Goal: Information Seeking & Learning: Check status

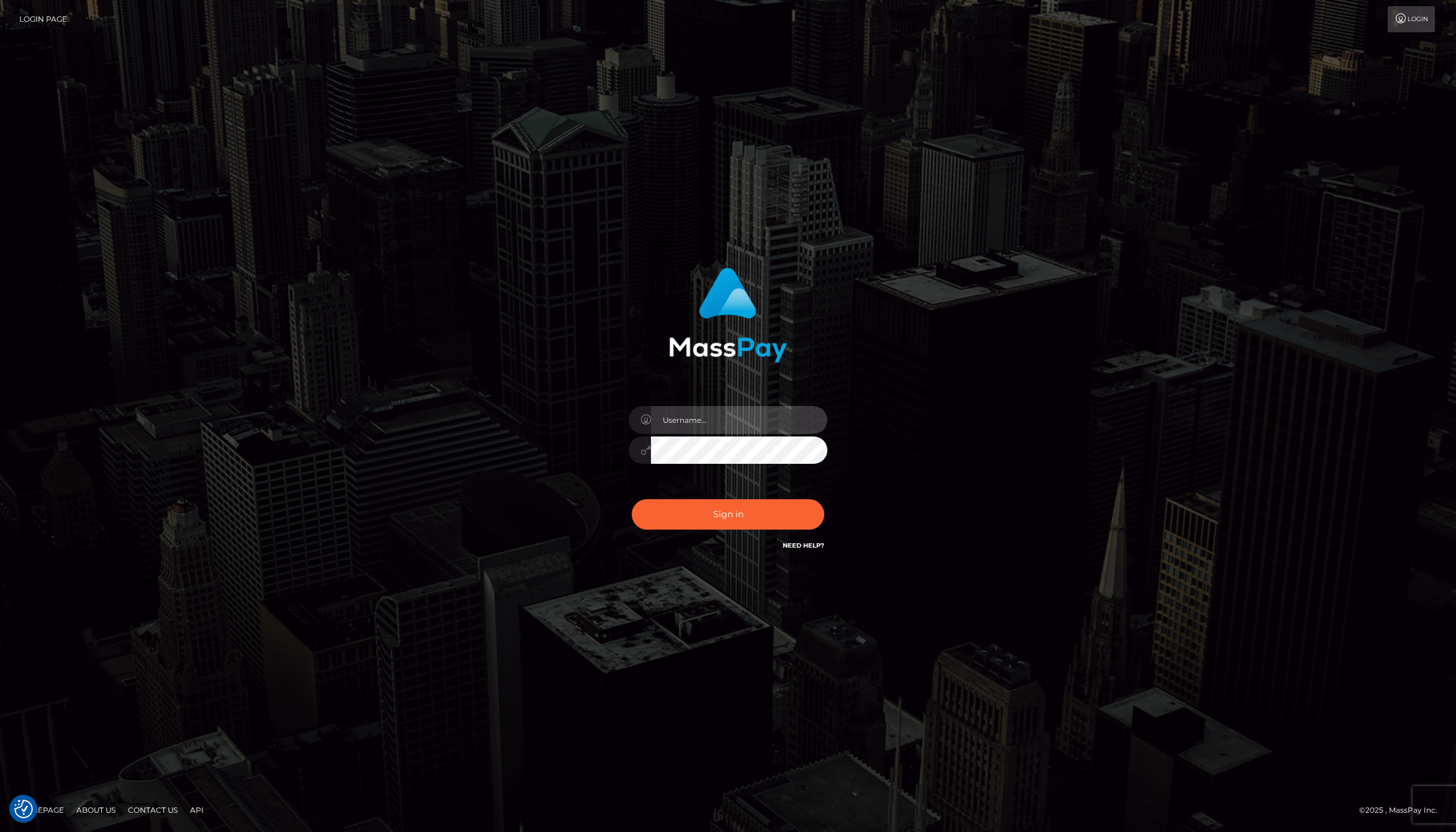
click at [758, 426] on input "text" at bounding box center [739, 420] width 177 height 28
click at [0, 831] on com-1password-button at bounding box center [0, 832] width 0 height 0
type input "jackson.whop"
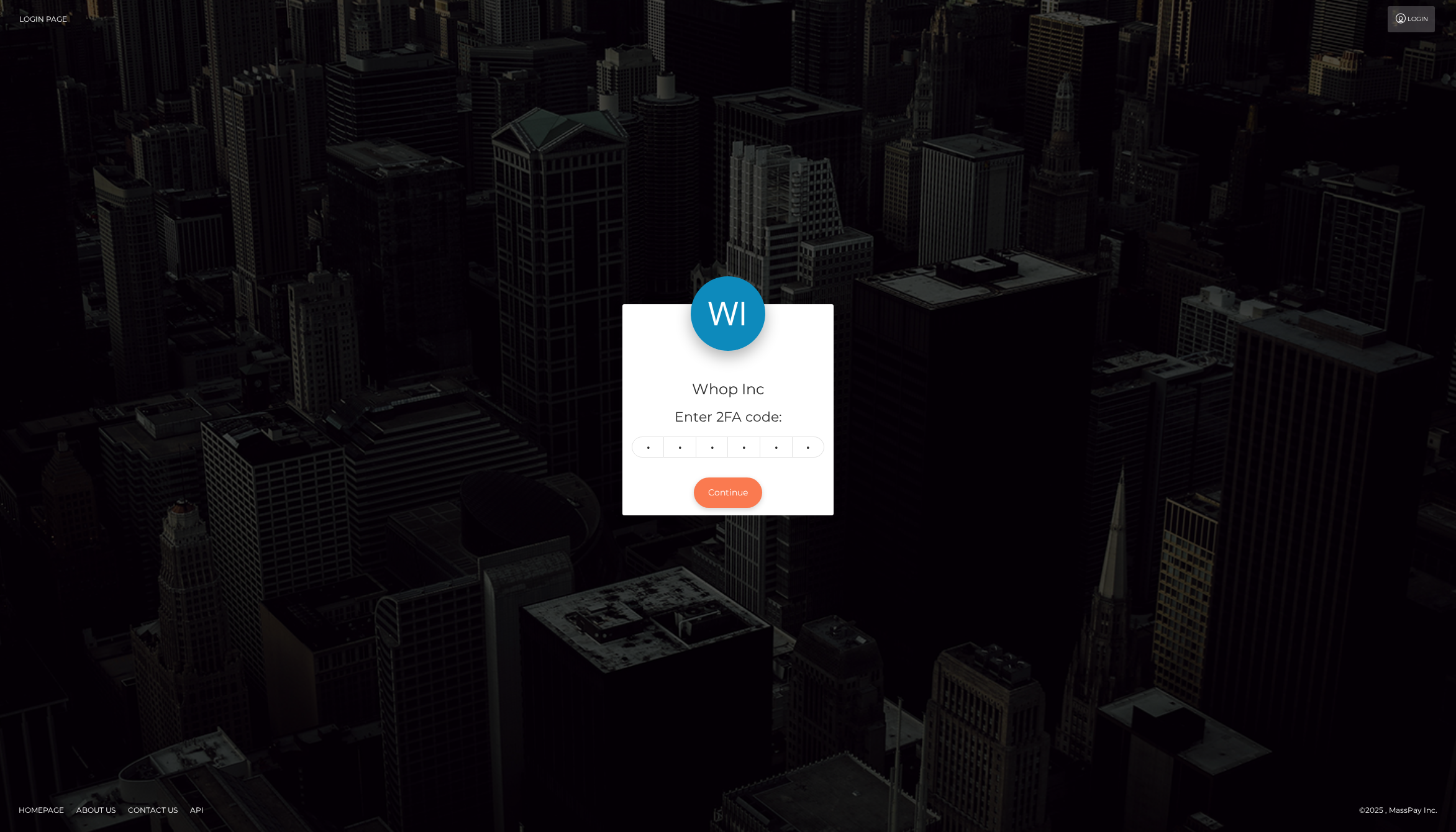
click at [721, 497] on button "Continue" at bounding box center [728, 493] width 68 height 30
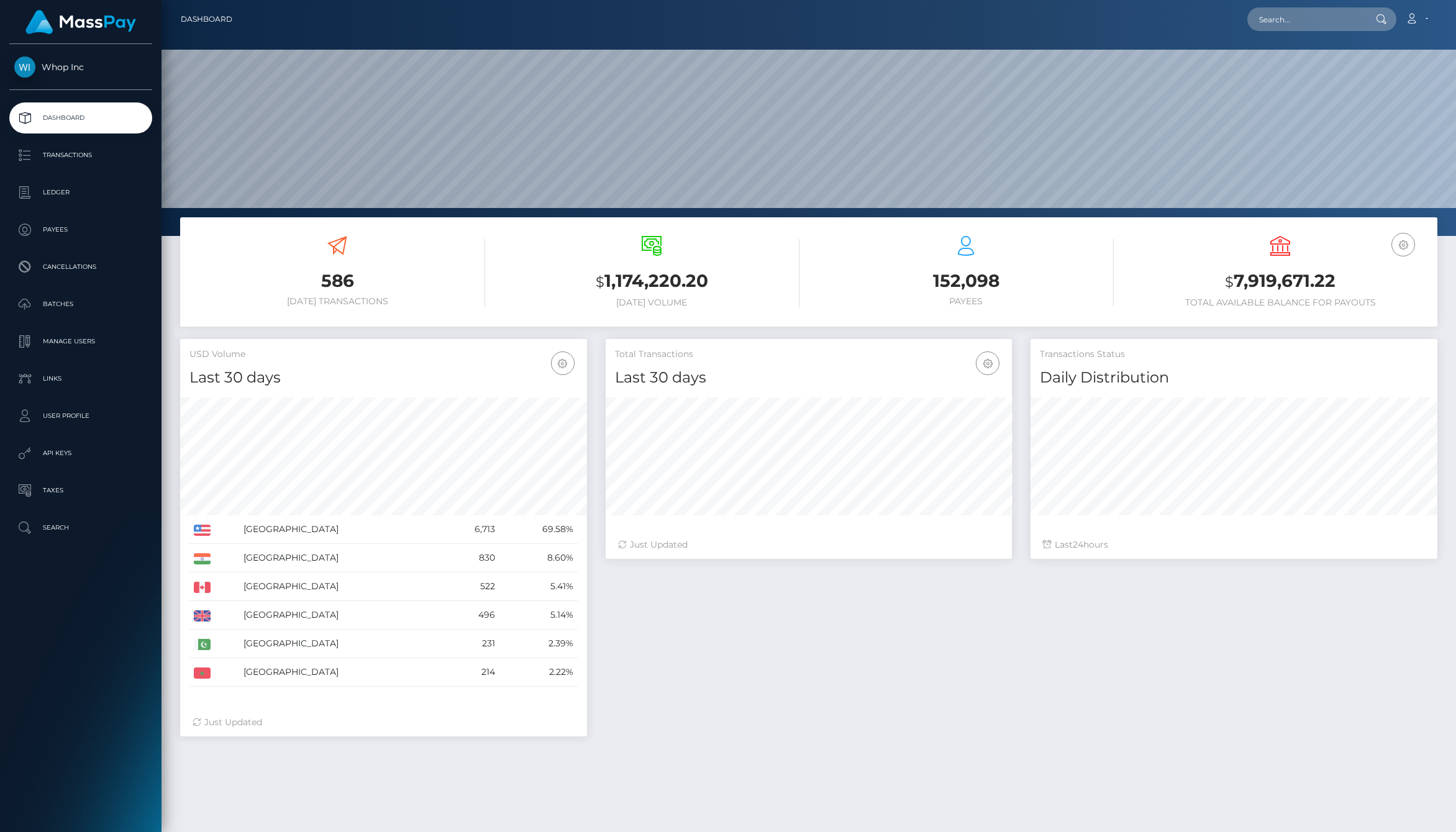
scroll to position [220, 406]
click at [93, 164] on p "Transactions" at bounding box center [80, 155] width 133 height 18
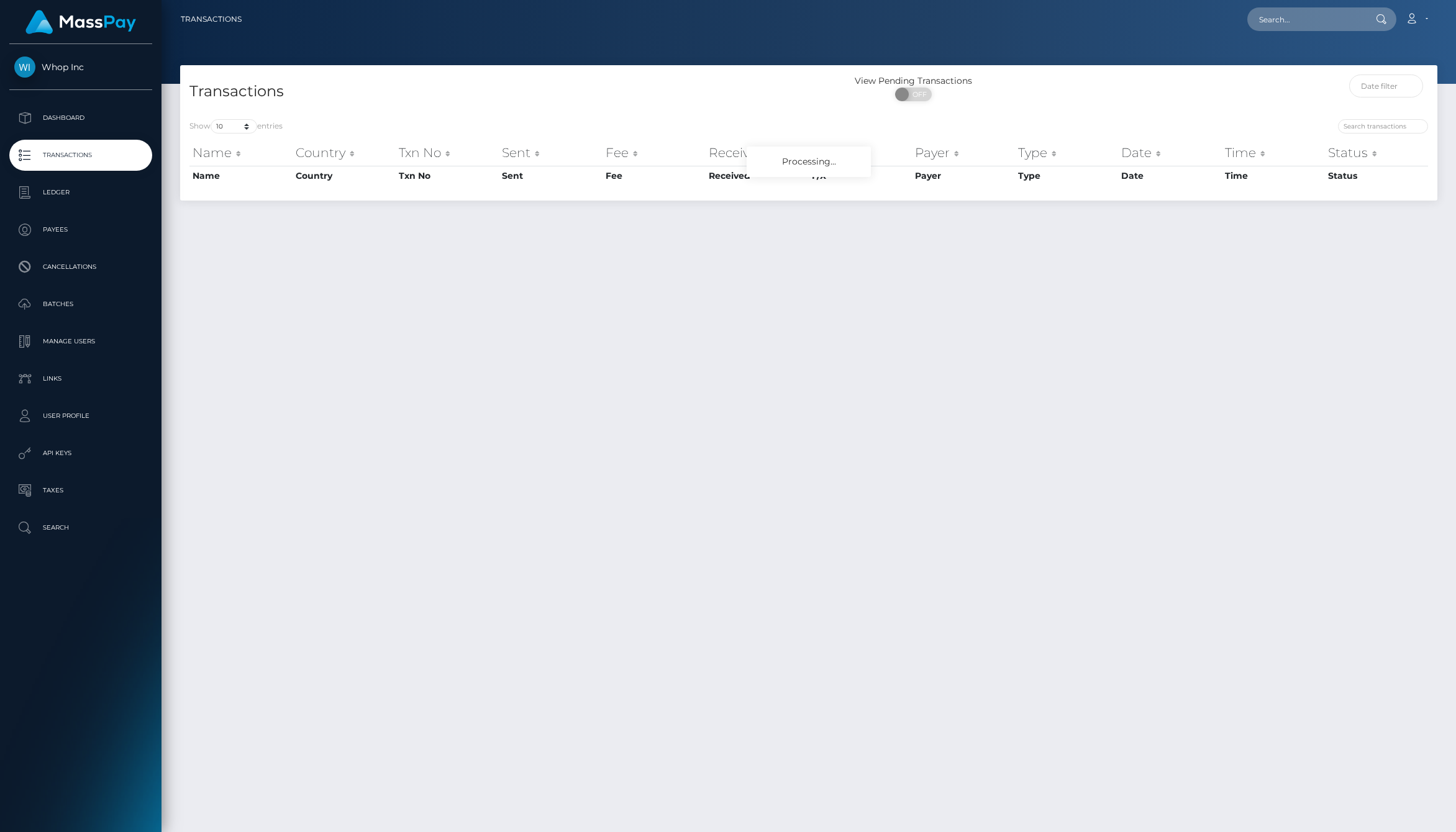
click at [67, 175] on ul "Dashboard Transactions Ledger Payees Cancellations Batches Links" at bounding box center [81, 323] width 162 height 441
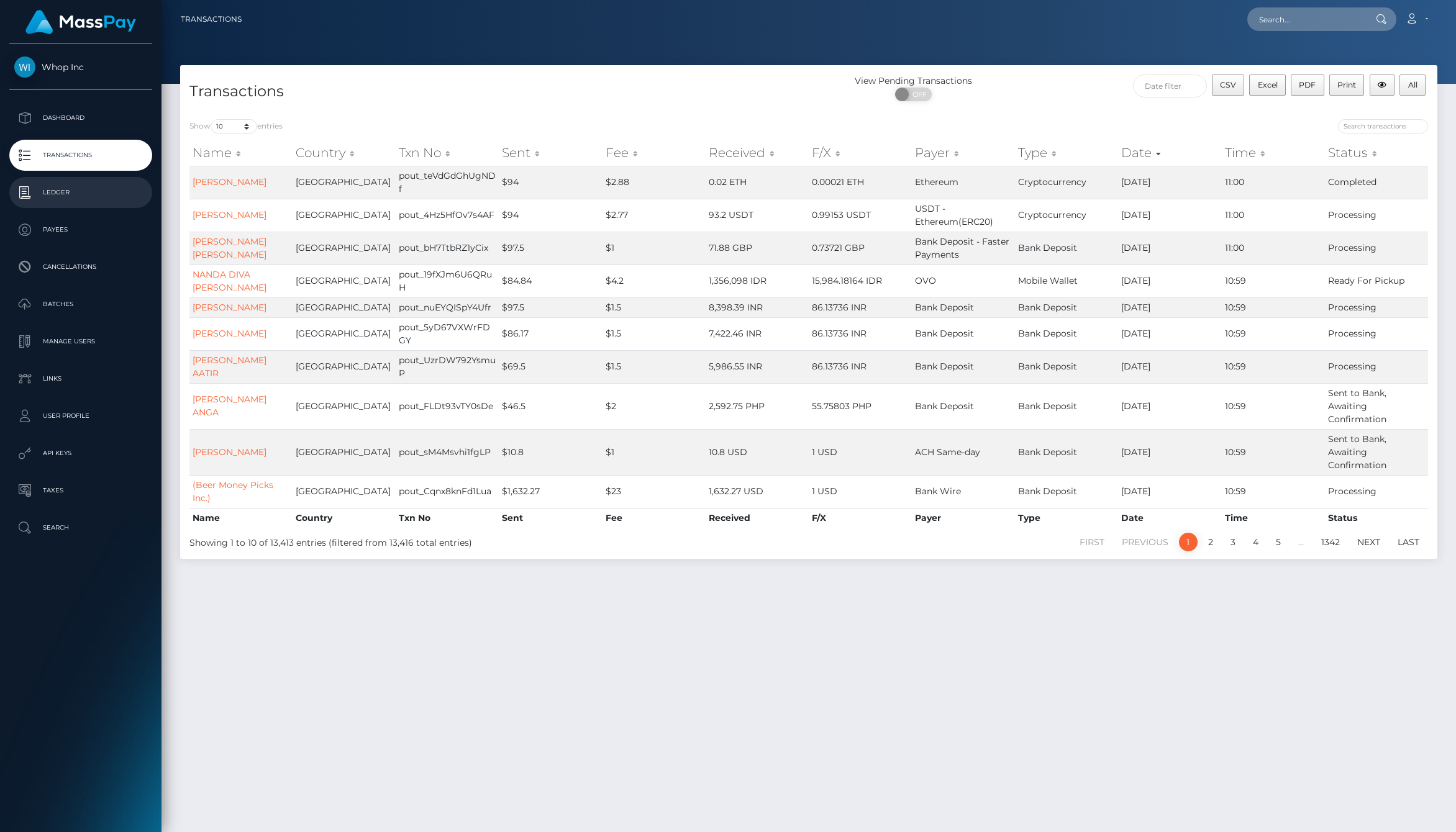
click at [75, 194] on p "Ledger" at bounding box center [80, 192] width 133 height 18
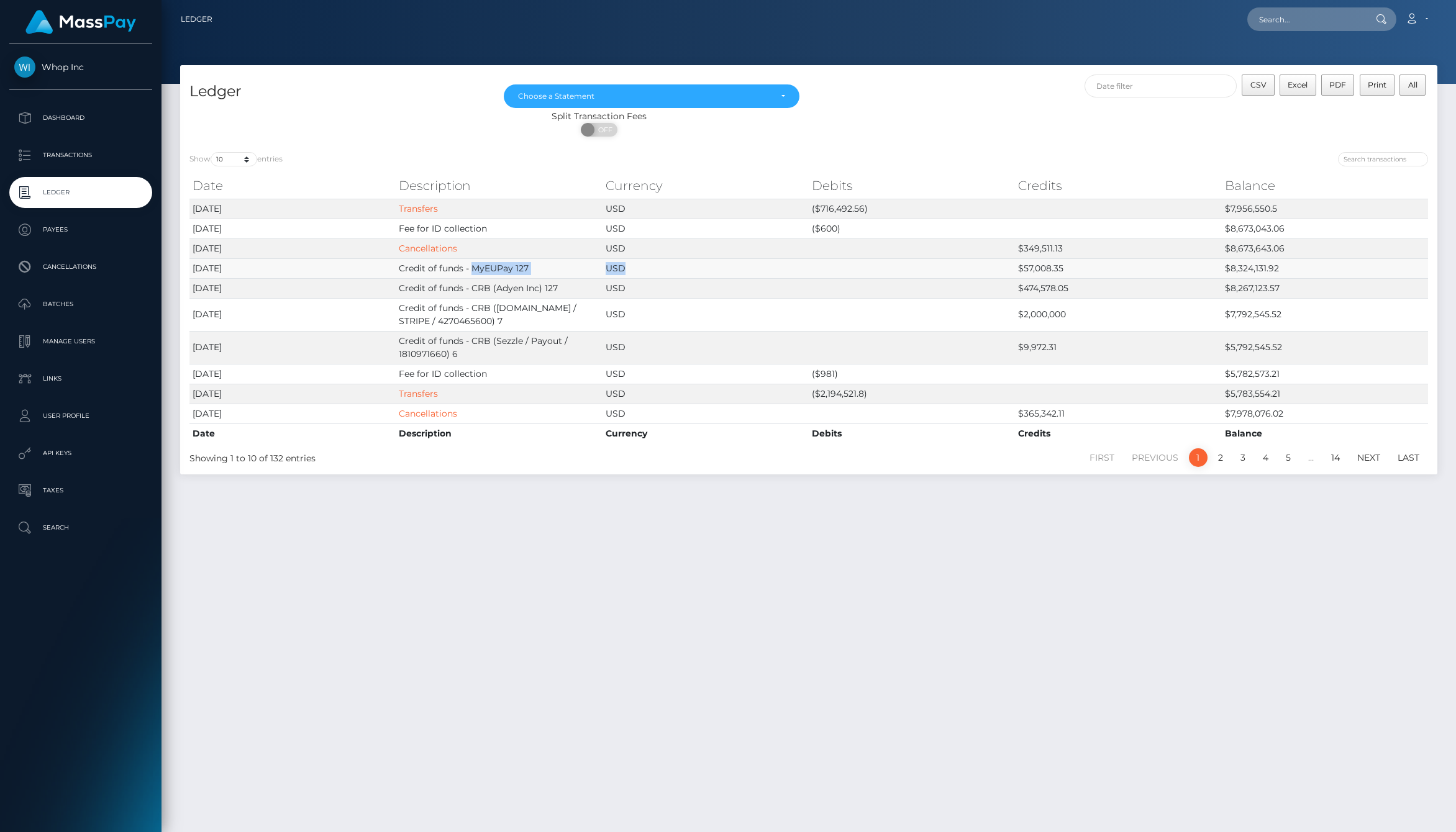
drag, startPoint x: 601, startPoint y: 269, endPoint x: 776, endPoint y: 269, distance: 175.0
click at [776, 269] on tr "2025-08-22 Credit of funds - MyEUPay 127 USD $57,008.35 $8,324,131.92" at bounding box center [809, 268] width 1238 height 20
click at [776, 269] on td "USD" at bounding box center [705, 268] width 206 height 20
click at [235, 158] on select "10 25 50 100 250" at bounding box center [234, 159] width 47 height 14
select select "250"
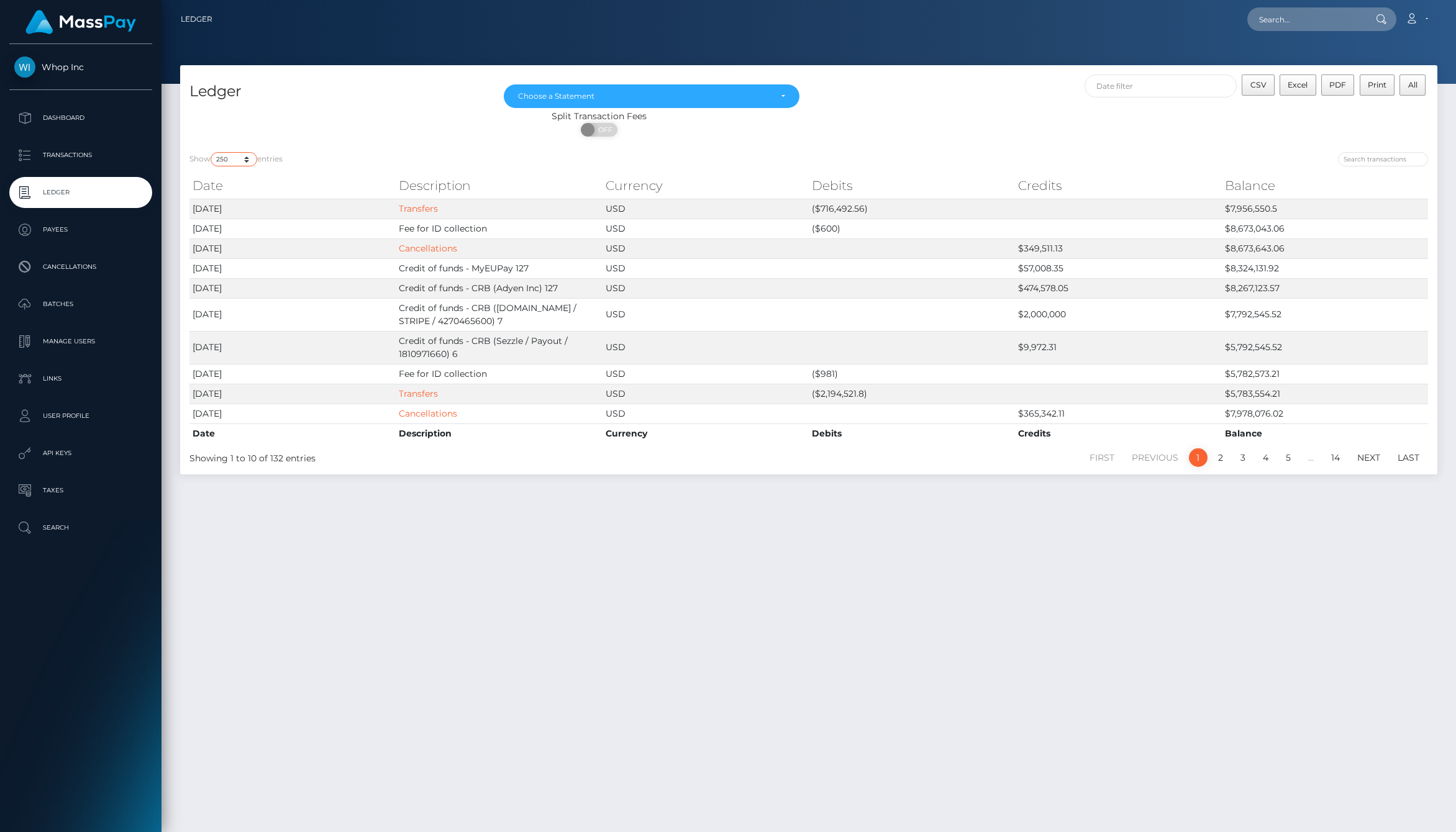
click at [211, 152] on select "10 25 50 100 250" at bounding box center [234, 159] width 47 height 14
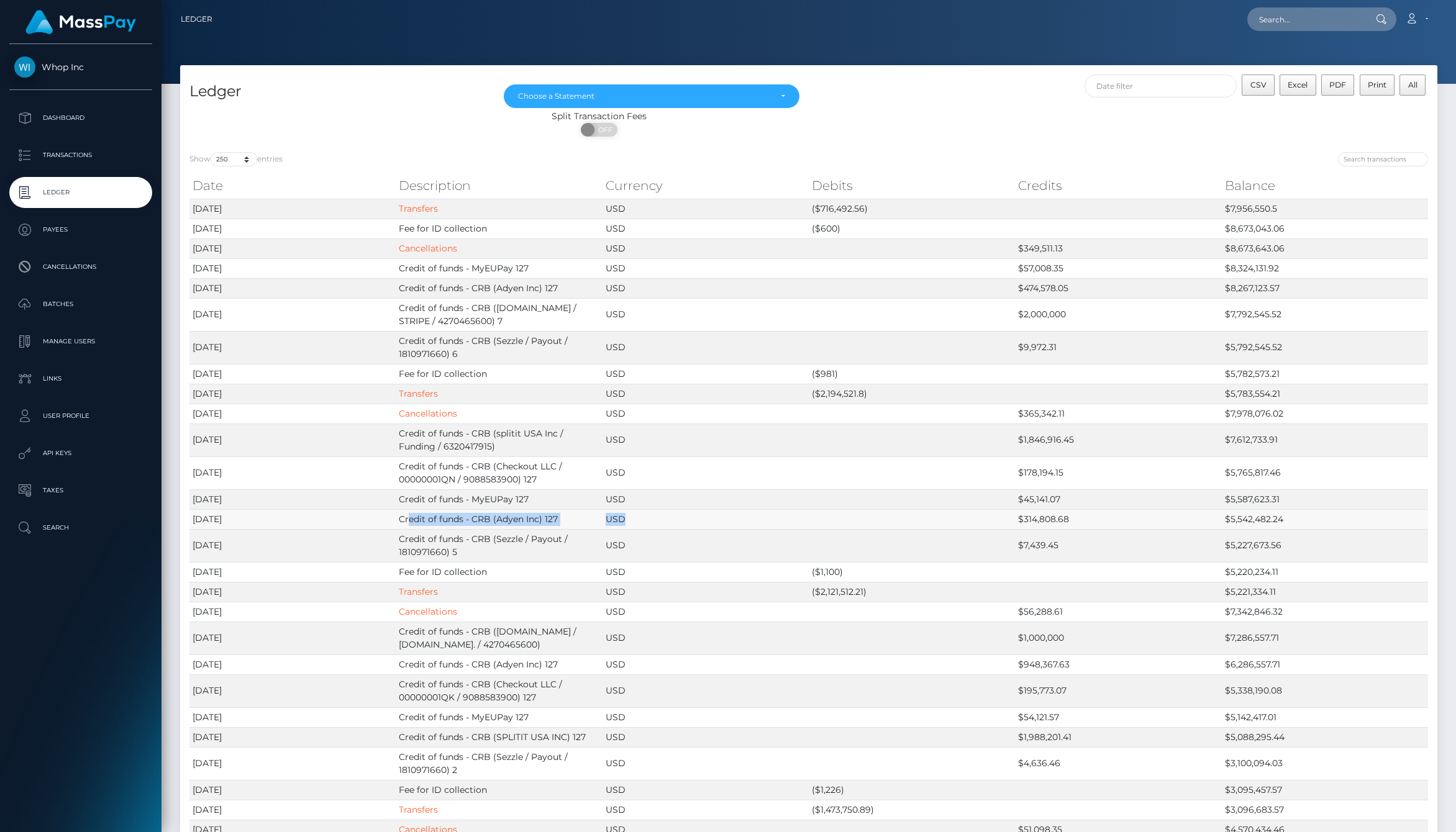
drag, startPoint x: 408, startPoint y: 520, endPoint x: 788, endPoint y: 520, distance: 380.0
click at [788, 520] on tr "2025-08-21 Credit of funds - CRB (Adyen Inc) 127 USD $314,808.68 $5,542,482.24" at bounding box center [809, 519] width 1238 height 20
click at [788, 520] on td "USD" at bounding box center [705, 519] width 206 height 20
click at [430, 211] on link "Transfers" at bounding box center [418, 208] width 39 height 11
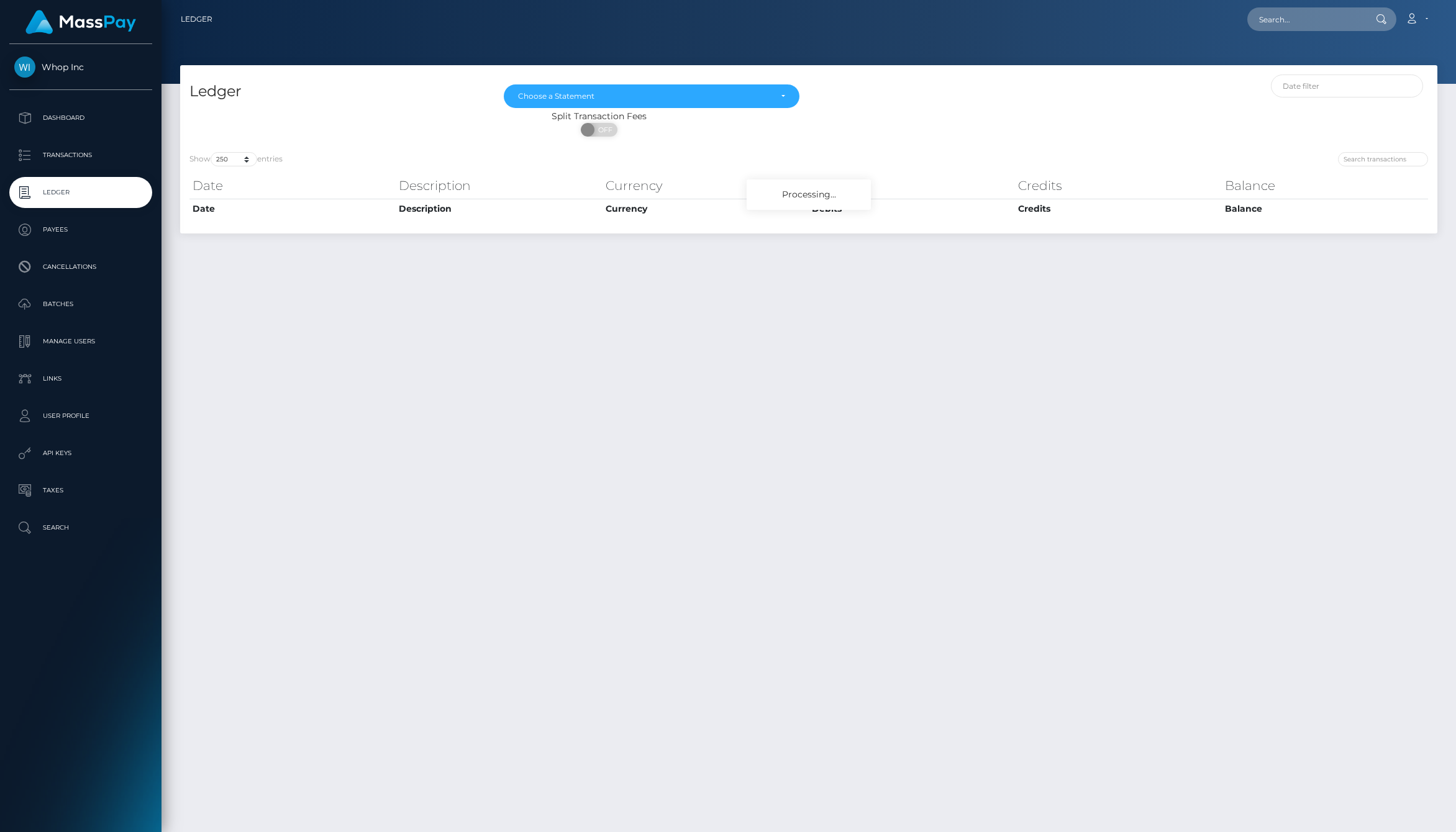
select select "250"
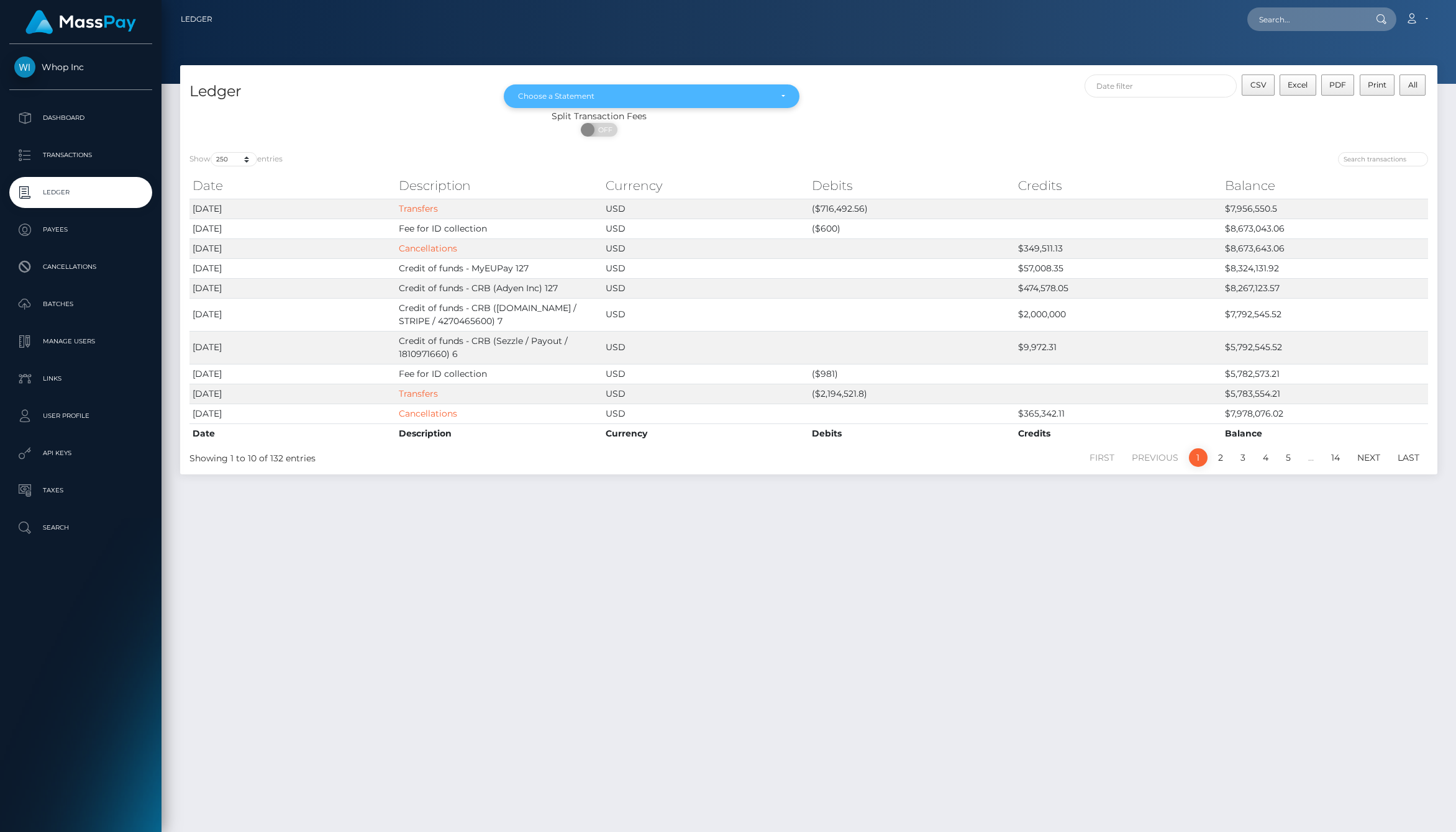
click at [603, 105] on div "Choose a Statement" at bounding box center [652, 96] width 296 height 23
click at [417, 140] on div "ON OFF" at bounding box center [599, 132] width 838 height 20
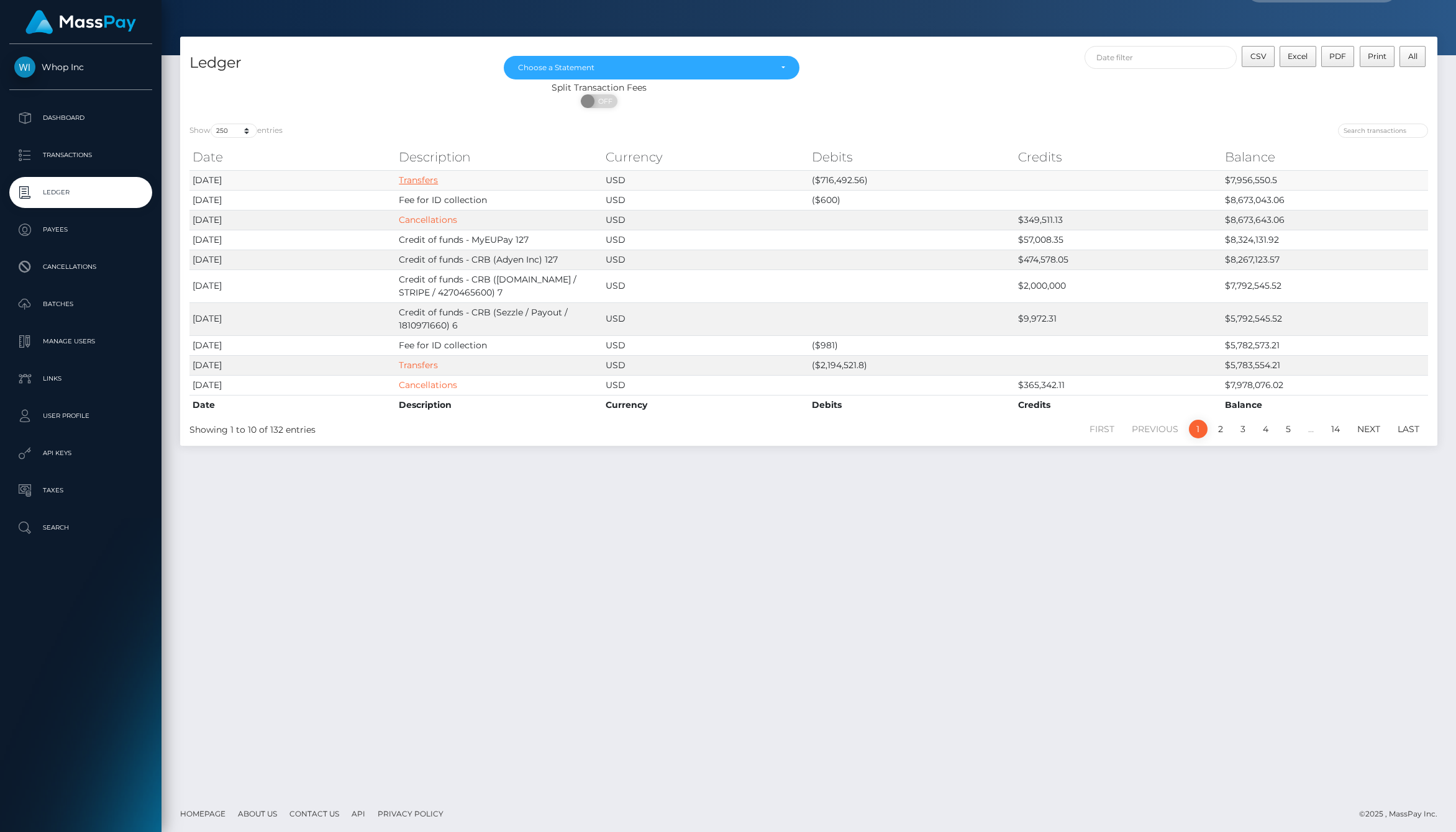
scroll to position [30, 0]
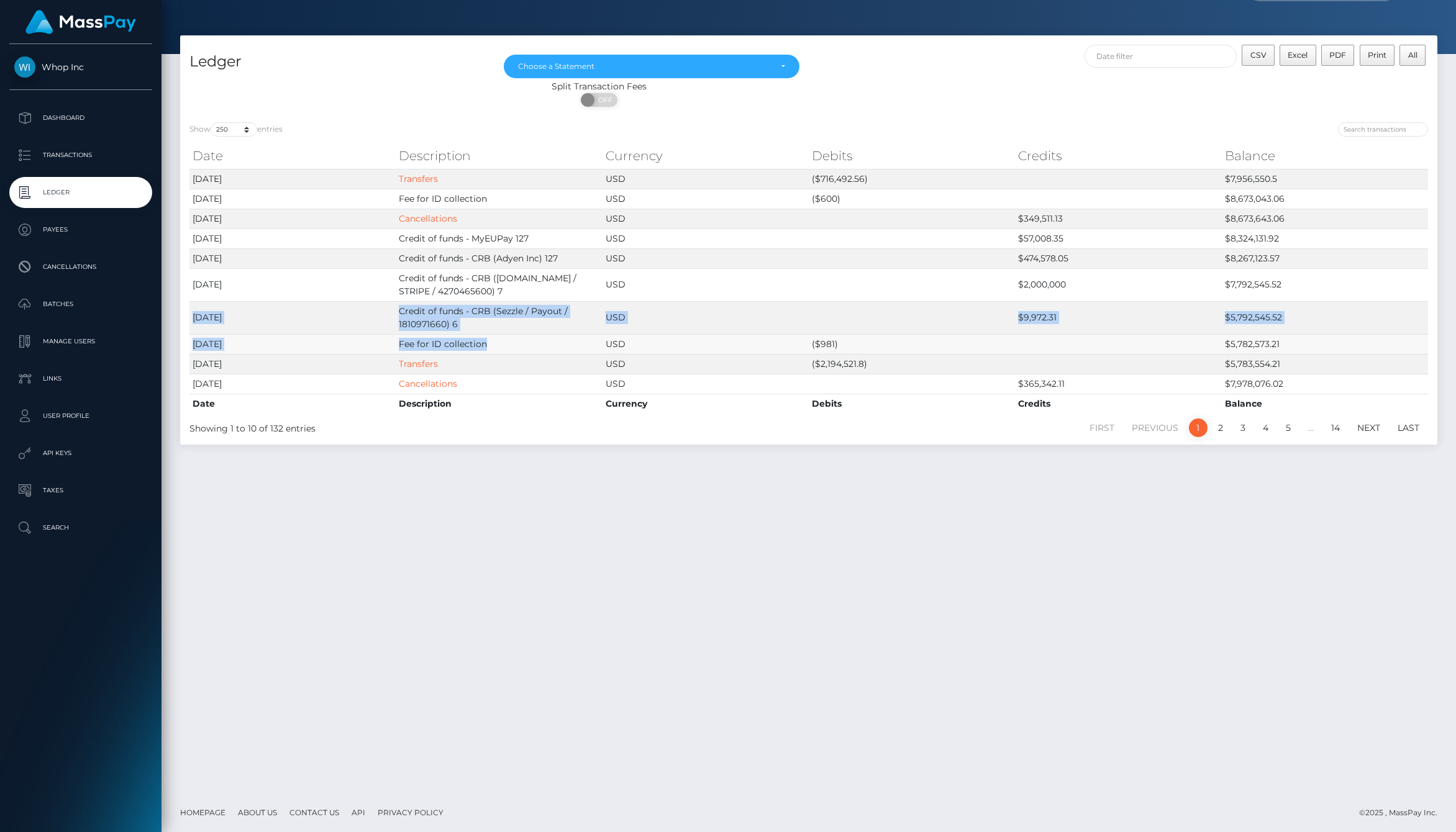
drag, startPoint x: 437, startPoint y: 316, endPoint x: 534, endPoint y: 344, distance: 101.0
click at [534, 344] on tbody "2025-08-22 Transfers USD ($716,492.56) $7,956,550.5 2025-08-22 Fee for ID colle…" at bounding box center [809, 281] width 1238 height 225
click at [534, 344] on td "Fee for ID collection" at bounding box center [499, 344] width 206 height 20
drag, startPoint x: 507, startPoint y: 332, endPoint x: 406, endPoint y: 318, distance: 102.0
click at [406, 318] on td "Credit of funds - CRB (Sezzle / Payout / 1810971660) 6" at bounding box center [499, 318] width 206 height 33
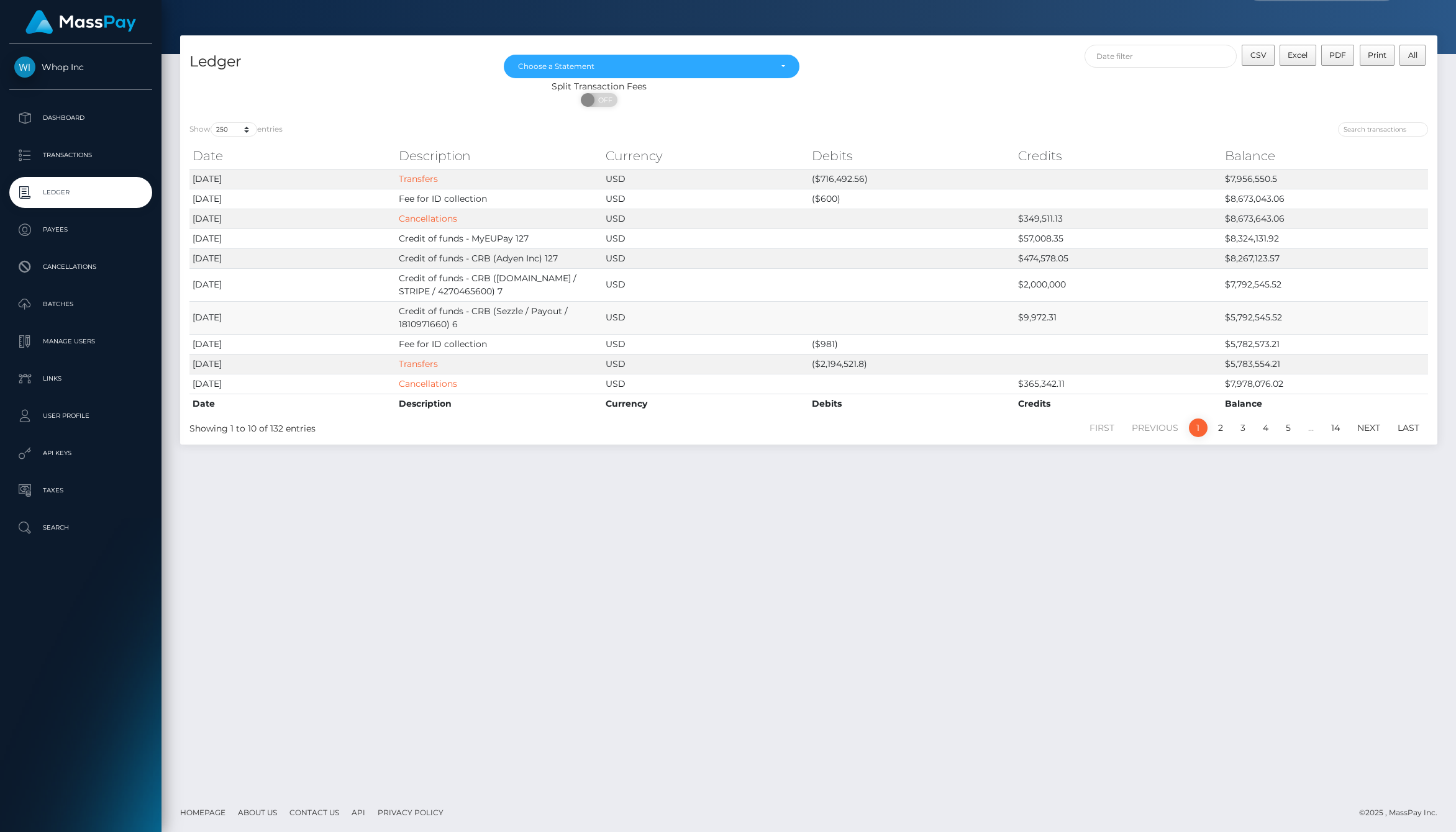
click at [406, 318] on td "Credit of funds - CRB (Sezzle / Payout / 1810971660) 6" at bounding box center [499, 318] width 206 height 33
drag, startPoint x: 388, startPoint y: 308, endPoint x: 534, endPoint y: 318, distance: 146.3
click at [534, 318] on tr "2025-08-22 Credit of funds - CRB (Sezzle / Payout / 1810971660) 6 USD $9,972.31…" at bounding box center [809, 318] width 1238 height 33
click at [534, 318] on td "Credit of funds - CRB (Sezzle / Payout / 1810971660) 6" at bounding box center [499, 318] width 206 height 33
click at [81, 151] on p "Transactions" at bounding box center [80, 155] width 133 height 18
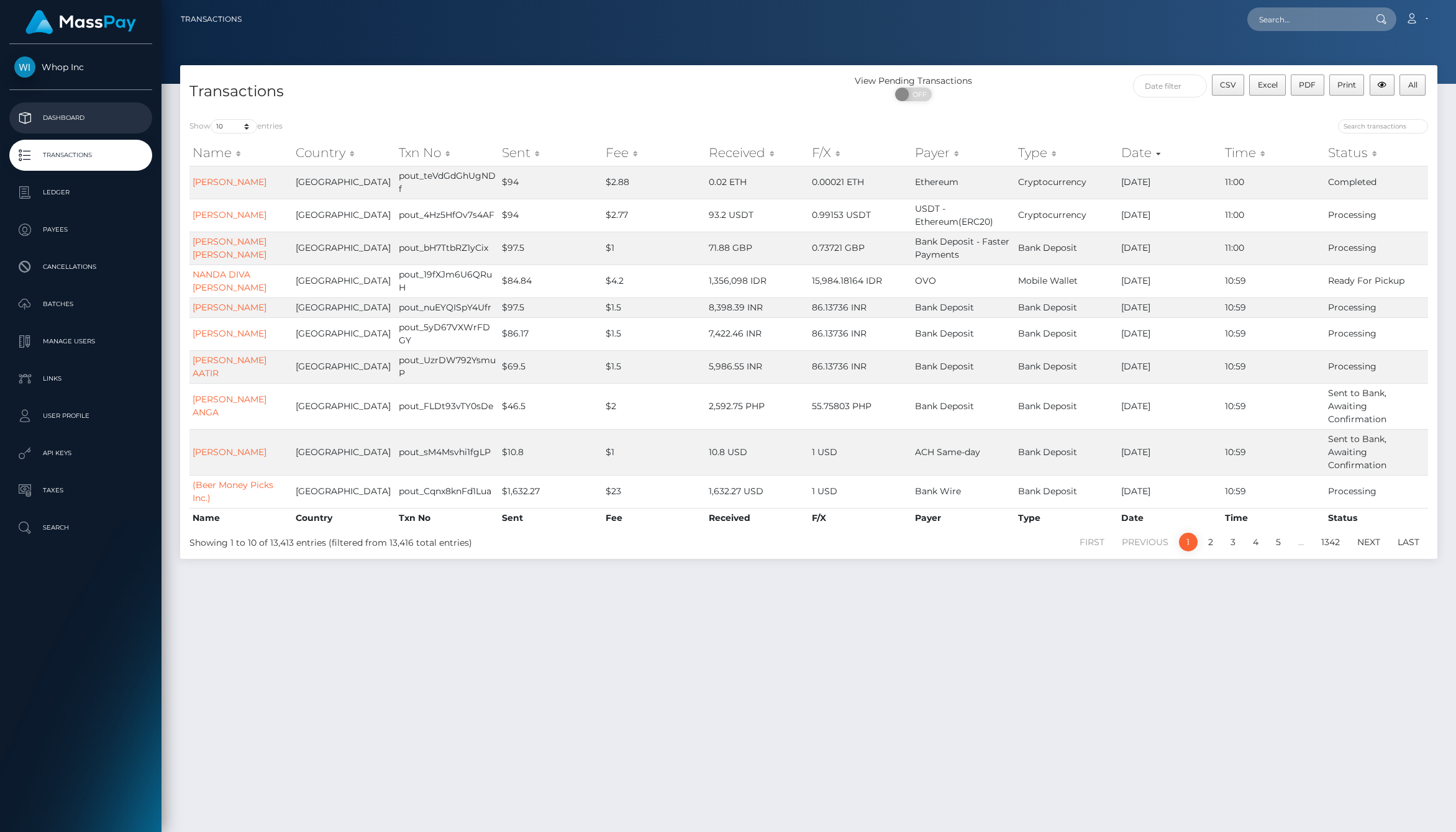
click at [88, 129] on link "Dashboard" at bounding box center [81, 118] width 143 height 31
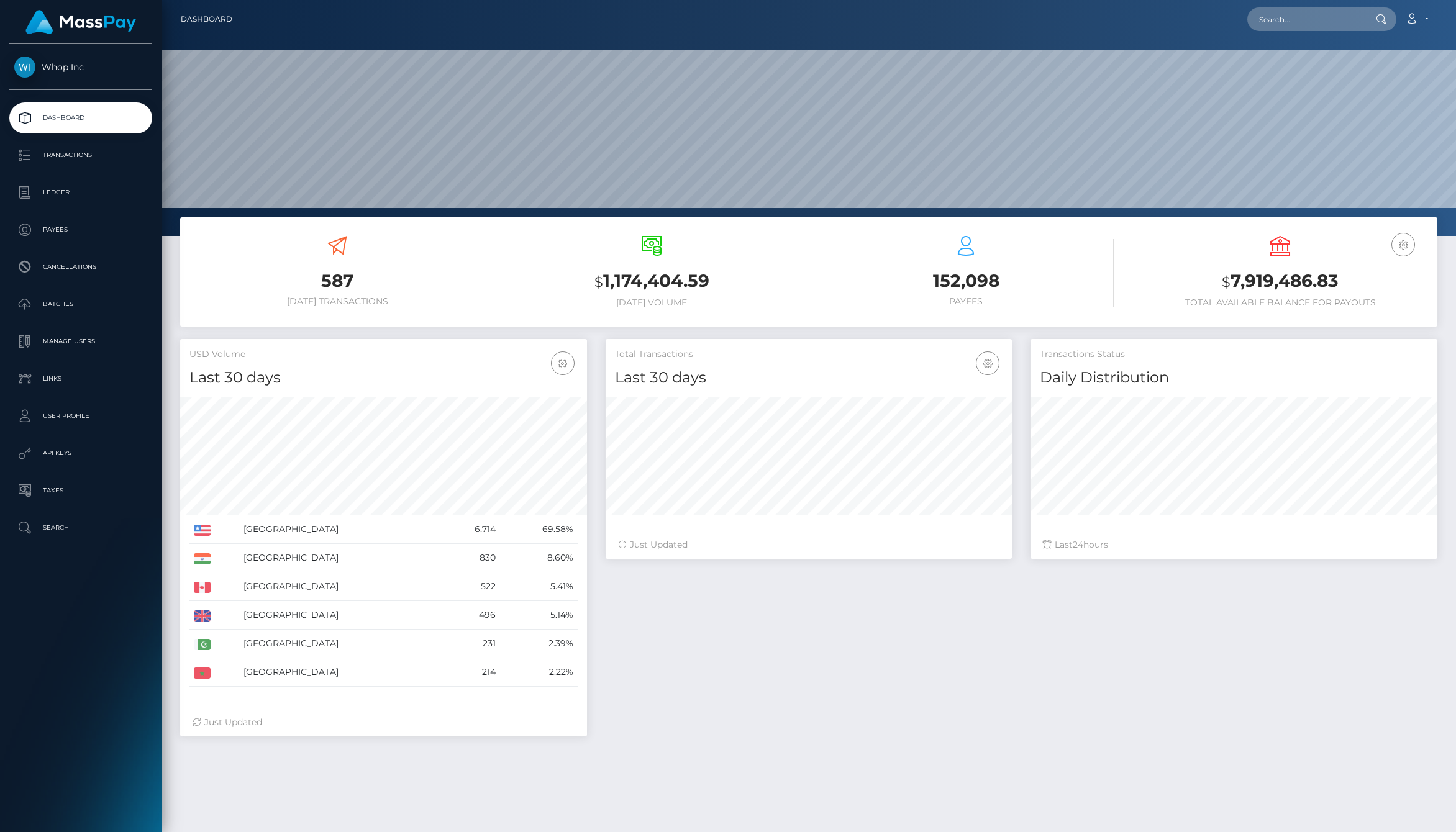
scroll to position [220, 406]
drag, startPoint x: 1190, startPoint y: 271, endPoint x: 1376, endPoint y: 297, distance: 187.8
click at [1376, 297] on div "EUR Balance USD Balance $ 7,919,486.83 Total Available Balance for Payouts" at bounding box center [1280, 272] width 296 height 72
drag, startPoint x: 899, startPoint y: 274, endPoint x: 1056, endPoint y: 319, distance: 163.3
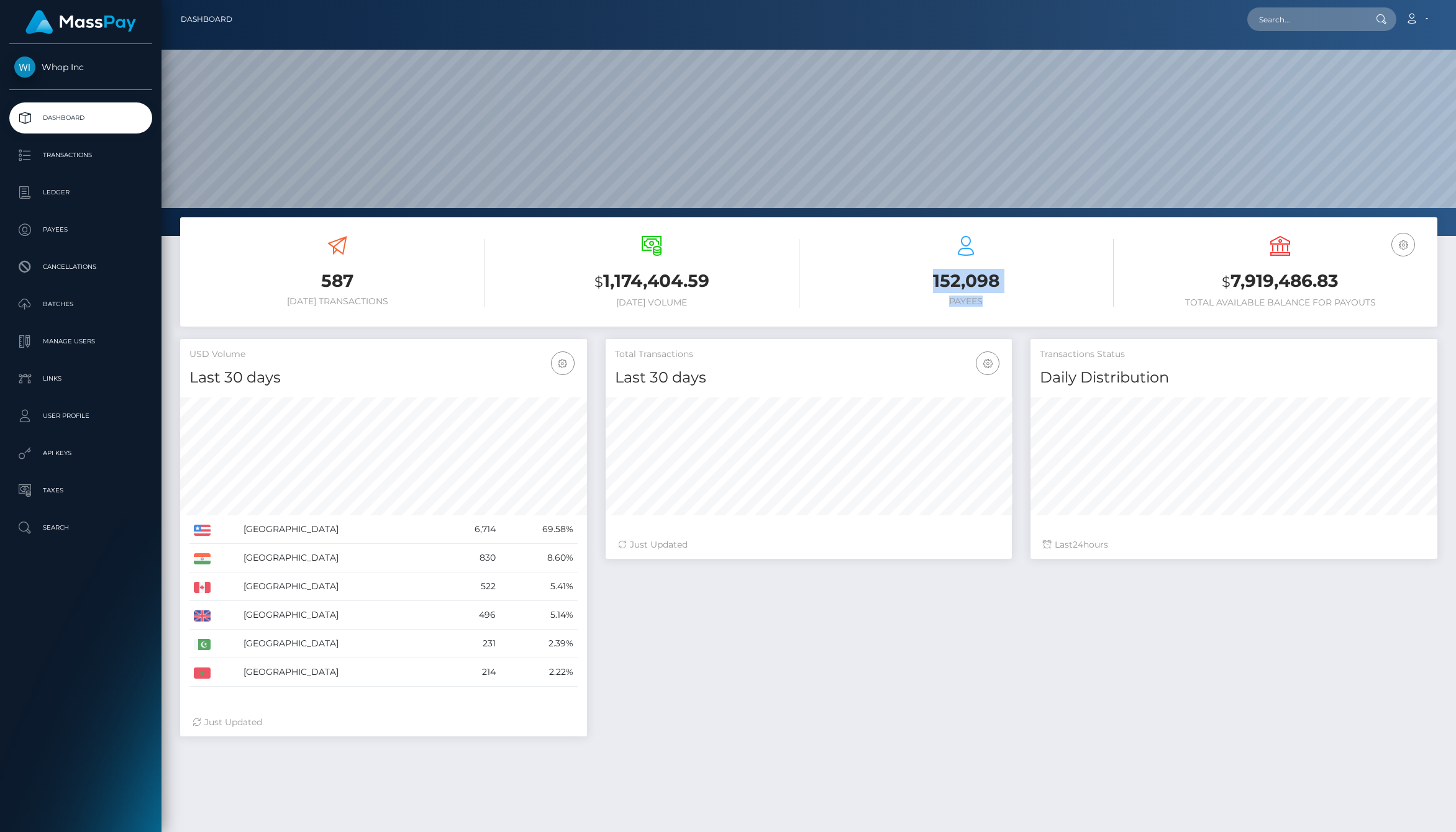
click at [1056, 319] on div "152,098 Payees" at bounding box center [965, 273] width 314 height 94
